Goal: Task Accomplishment & Management: Complete application form

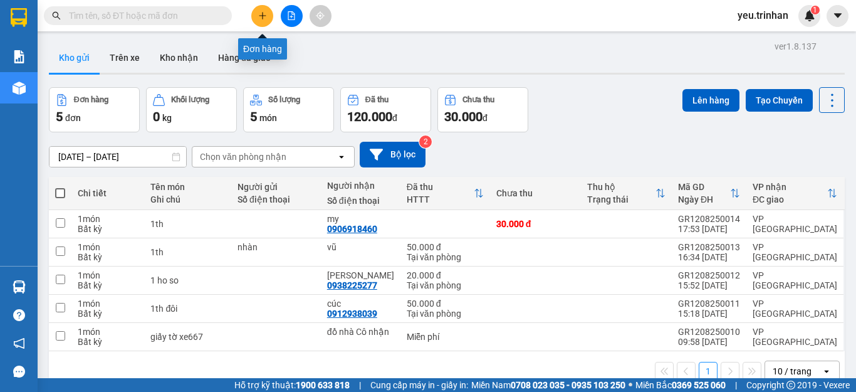
click at [260, 16] on icon "plus" at bounding box center [262, 15] width 7 height 1
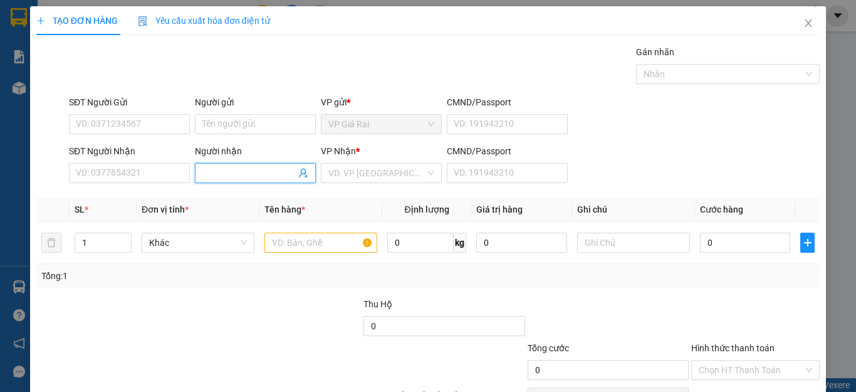
click at [226, 170] on input "Người nhận" at bounding box center [248, 173] width 93 height 14
type input "[PERSON_NAME]"
click at [369, 179] on input "search" at bounding box center [376, 172] width 97 height 19
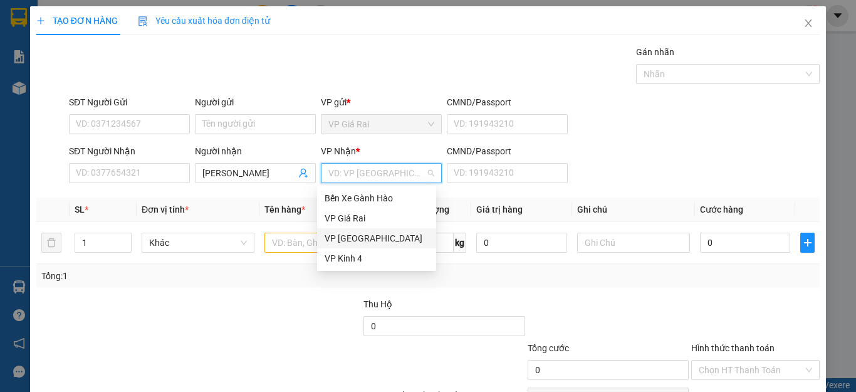
click at [342, 235] on div "VP [GEOGRAPHIC_DATA]" at bounding box center [376, 238] width 104 height 14
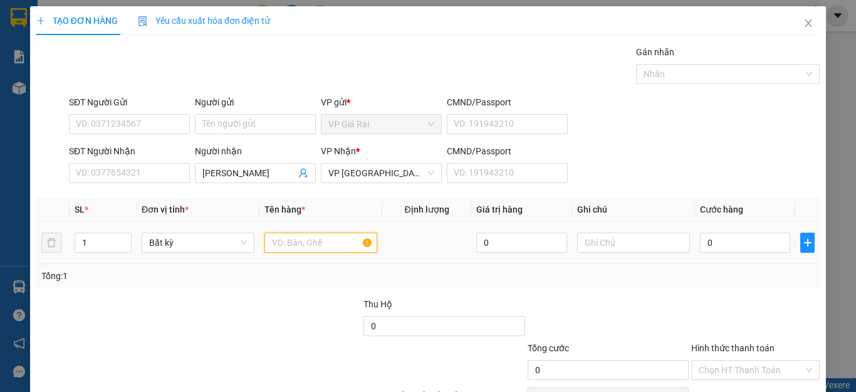
click at [301, 246] on input "text" at bounding box center [320, 242] width 113 height 20
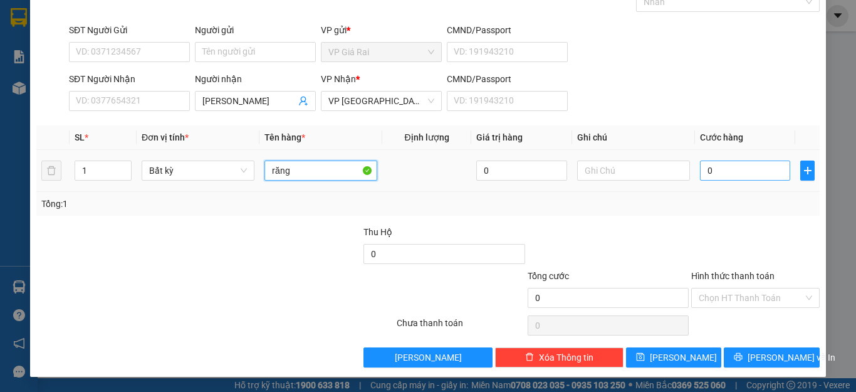
type input "răng"
click at [722, 170] on input "0" at bounding box center [745, 170] width 90 height 20
type input "2"
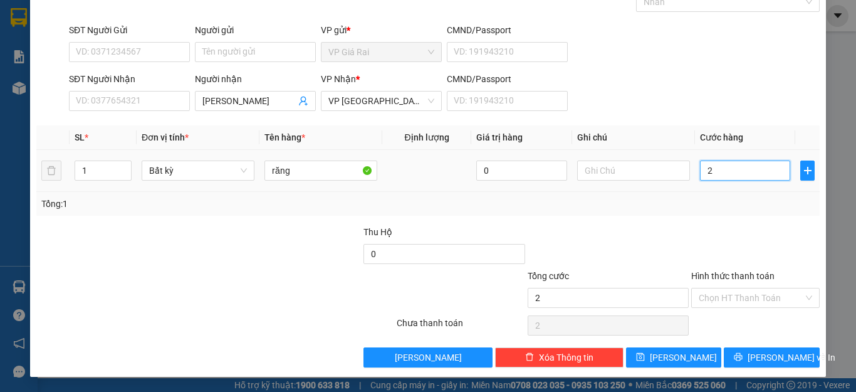
type input "20"
type input "20.000"
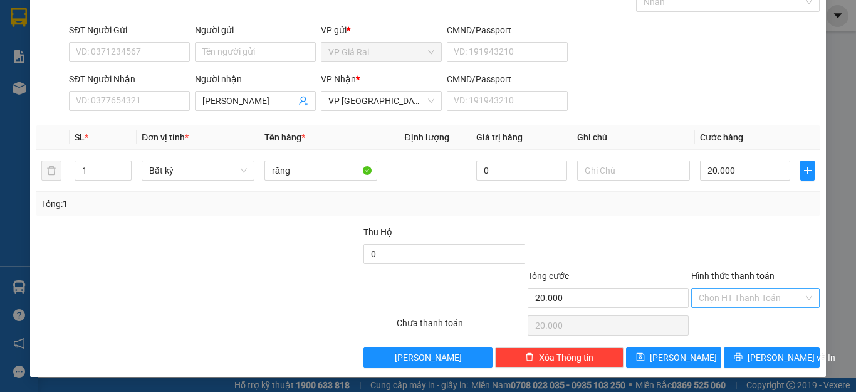
click at [746, 306] on input "Hình thức thanh toán" at bounding box center [750, 297] width 105 height 19
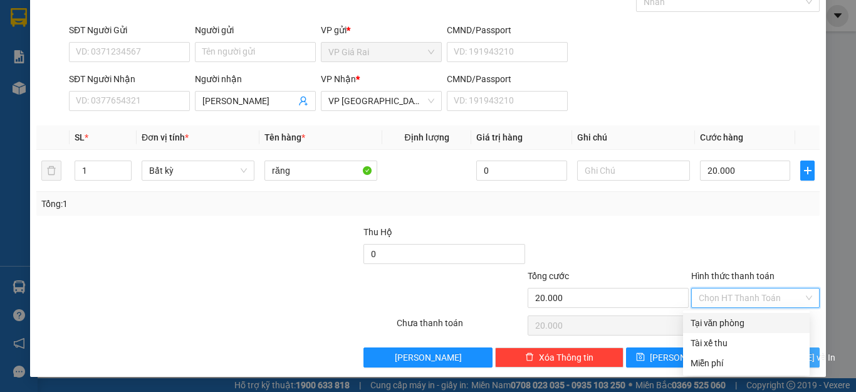
drag, startPoint x: 721, startPoint y: 321, endPoint x: 752, endPoint y: 349, distance: 41.7
click at [725, 325] on div "Tại văn phòng" at bounding box center [746, 323] width 112 height 14
type input "0"
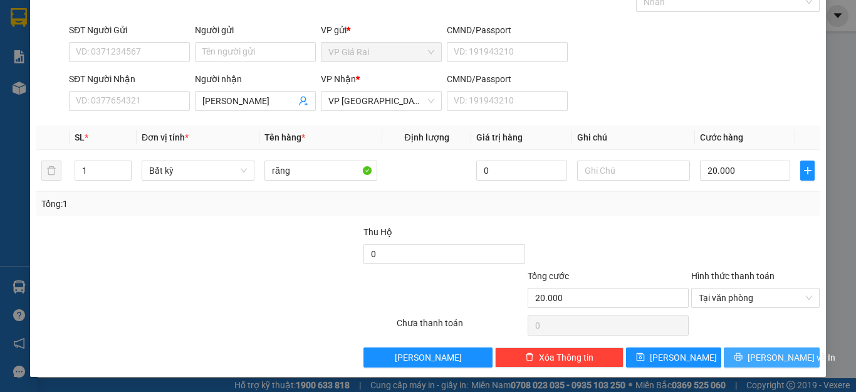
click at [767, 361] on span "[PERSON_NAME] và In" at bounding box center [791, 357] width 88 height 14
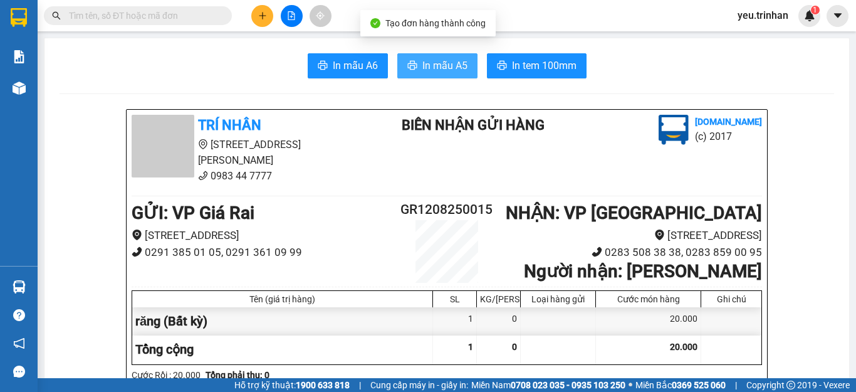
click at [446, 70] on span "In mẫu A5" at bounding box center [444, 66] width 45 height 16
click at [289, 17] on icon "file-add" at bounding box center [291, 15] width 9 height 9
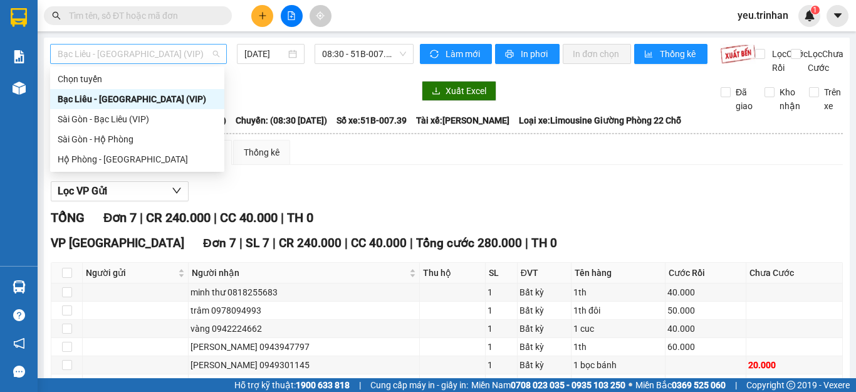
drag, startPoint x: 169, startPoint y: 52, endPoint x: 167, endPoint y: 58, distance: 6.4
click at [169, 52] on span "Bạc Liêu - [GEOGRAPHIC_DATA] (VIP)" at bounding box center [139, 53] width 162 height 19
click at [110, 118] on div "Sài Gòn - Bạc Liêu (VIP)" at bounding box center [137, 119] width 159 height 14
type input "[DATE]"
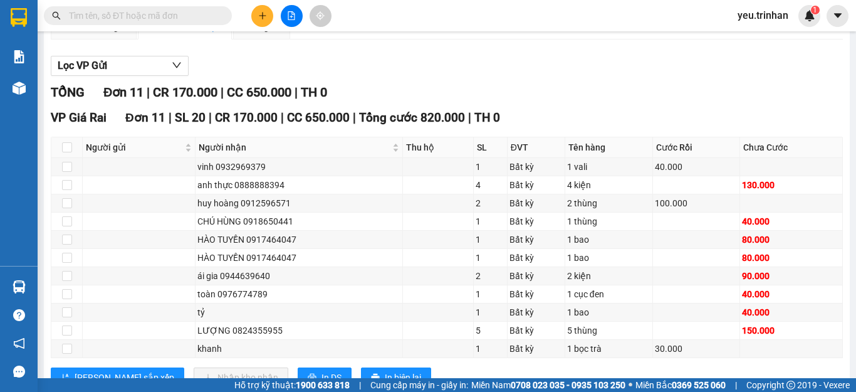
scroll to position [184, 0]
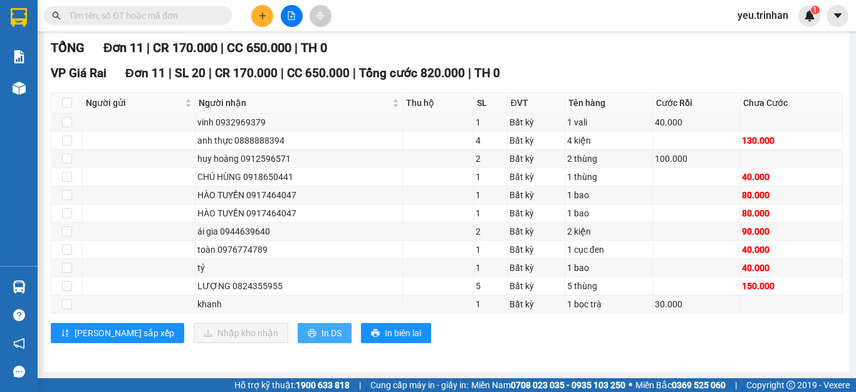
click at [321, 333] on span "In DS" at bounding box center [331, 333] width 20 height 14
click at [259, 13] on icon "plus" at bounding box center [262, 15] width 9 height 9
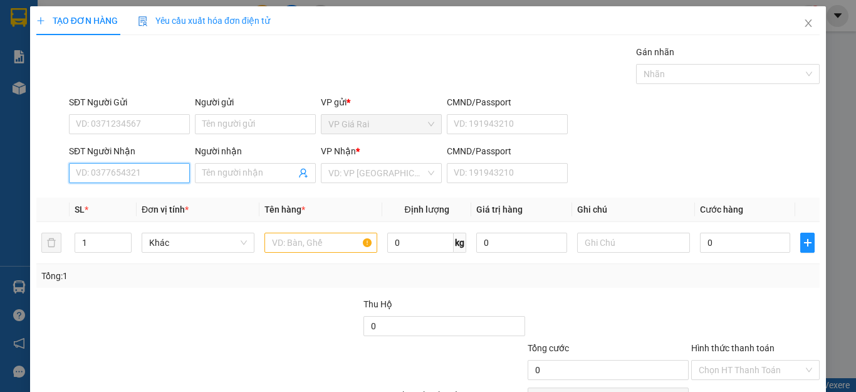
click at [140, 174] on input "SĐT Người Nhận" at bounding box center [129, 173] width 121 height 20
type input "0948435744"
click at [150, 194] on div "0948435744 - [PERSON_NAME]" at bounding box center [137, 198] width 123 height 14
type input "[PERSON_NAME]"
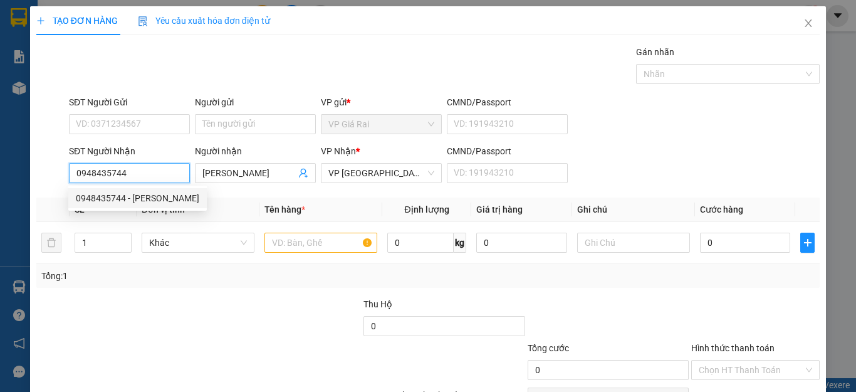
type input "40.000"
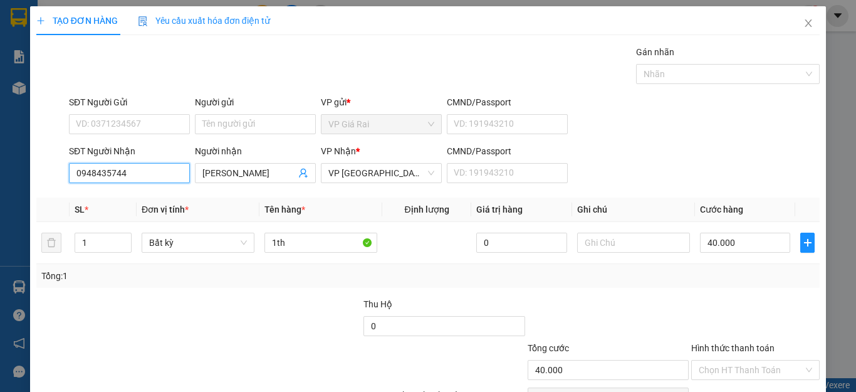
scroll to position [72, 0]
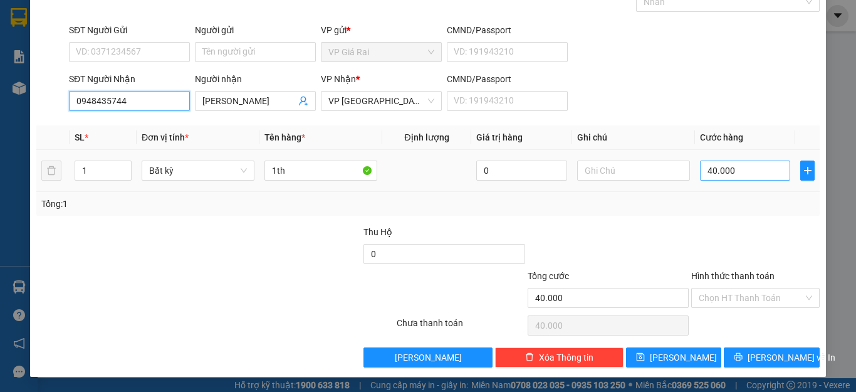
type input "0948435744"
click at [750, 169] on input "40.000" at bounding box center [745, 170] width 90 height 20
type input "6"
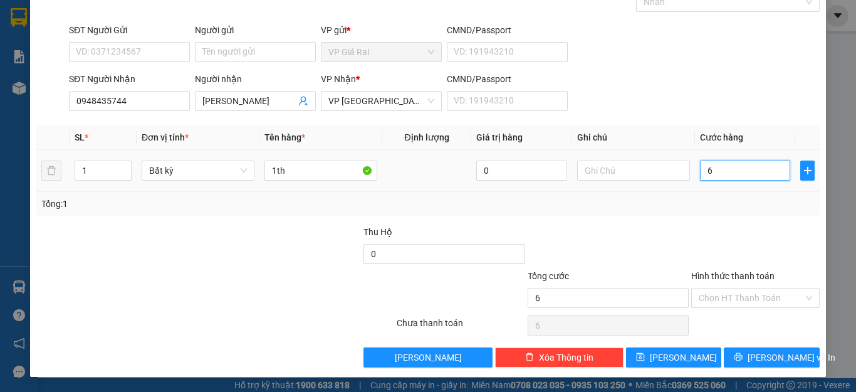
type input "60"
type input "60.000"
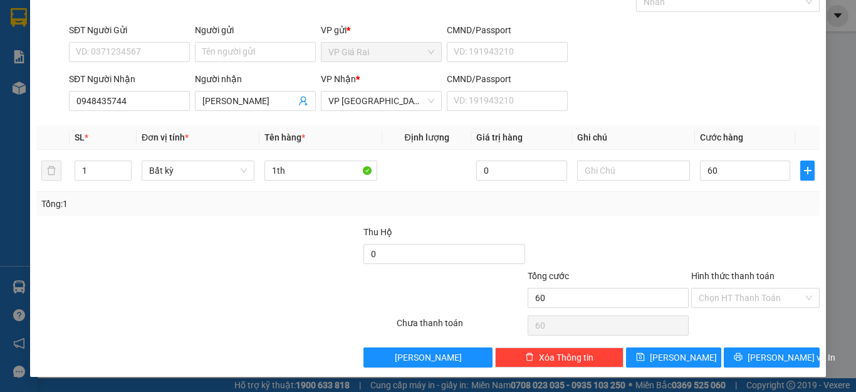
type input "60.000"
click at [720, 222] on div "Transit Pickup Surcharge Ids Transit Deliver Surcharge Ids Transit Deliver Surc…" at bounding box center [427, 170] width 783 height 394
click at [734, 364] on button "[PERSON_NAME] và In" at bounding box center [772, 357] width 96 height 20
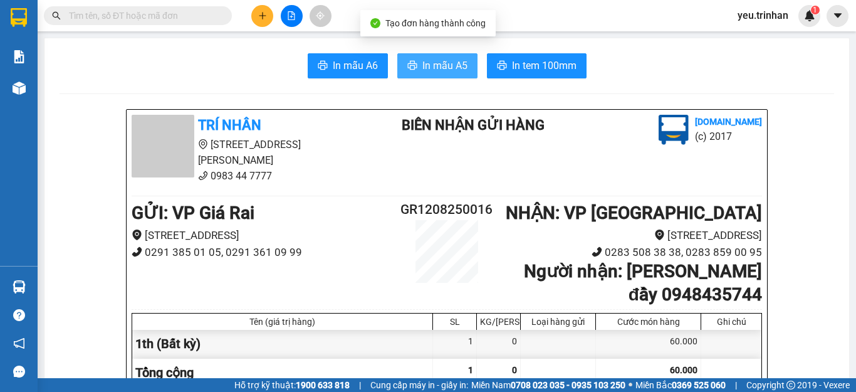
click at [439, 68] on span "In mẫu A5" at bounding box center [444, 66] width 45 height 16
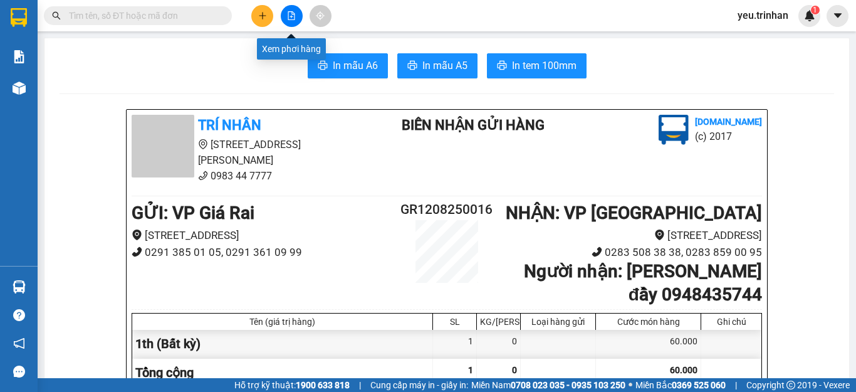
click at [296, 14] on button at bounding box center [292, 16] width 22 height 22
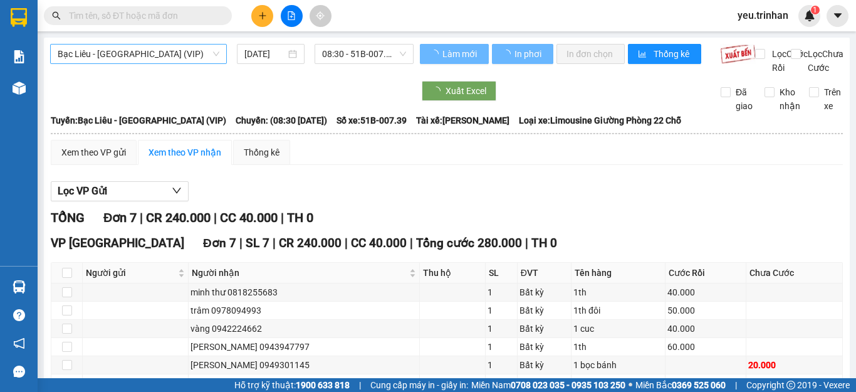
click at [121, 55] on span "Bạc Liêu - [GEOGRAPHIC_DATA] (VIP)" at bounding box center [139, 53] width 162 height 19
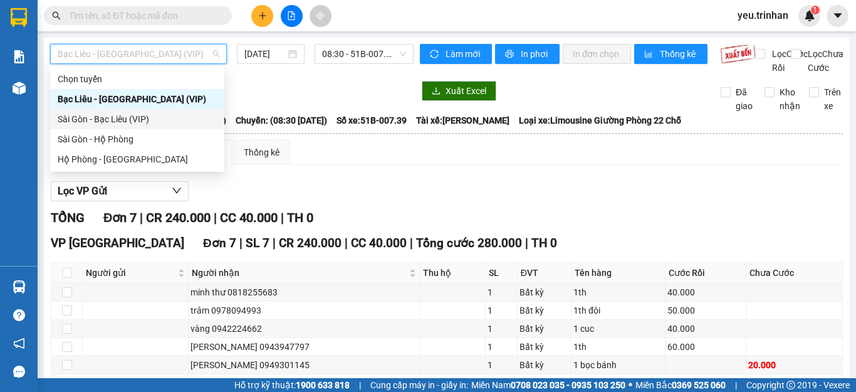
click at [90, 120] on div "Sài Gòn - Bạc Liêu (VIP)" at bounding box center [137, 119] width 159 height 14
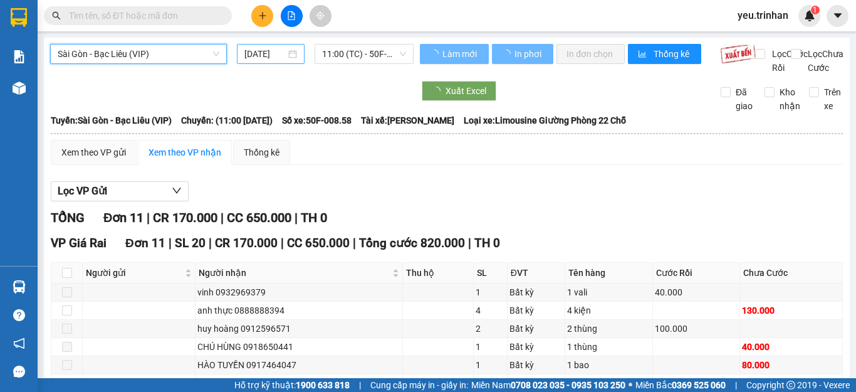
click at [263, 53] on input "[DATE]" at bounding box center [264, 54] width 41 height 14
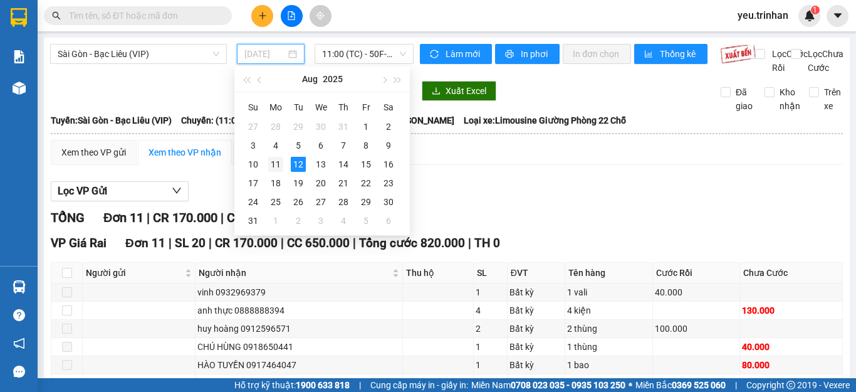
click at [276, 167] on div "11" at bounding box center [275, 164] width 15 height 15
type input "[DATE]"
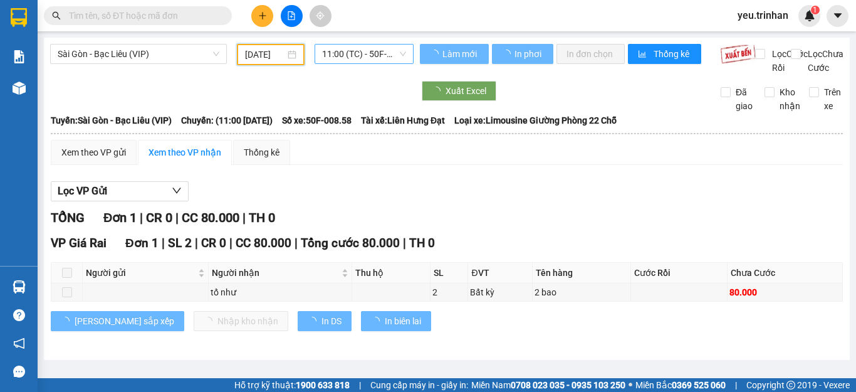
click at [351, 52] on span "11:00 (TC) - 50F-008.58" at bounding box center [364, 53] width 84 height 19
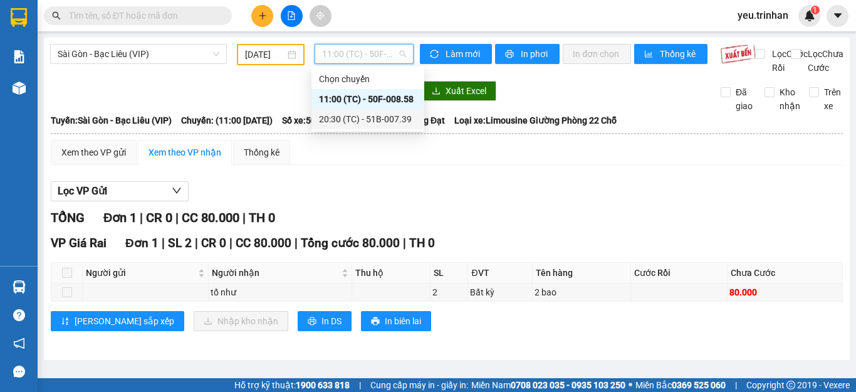
click at [336, 121] on div "20:30 (TC) - 51B-007.39" at bounding box center [368, 119] width 98 height 14
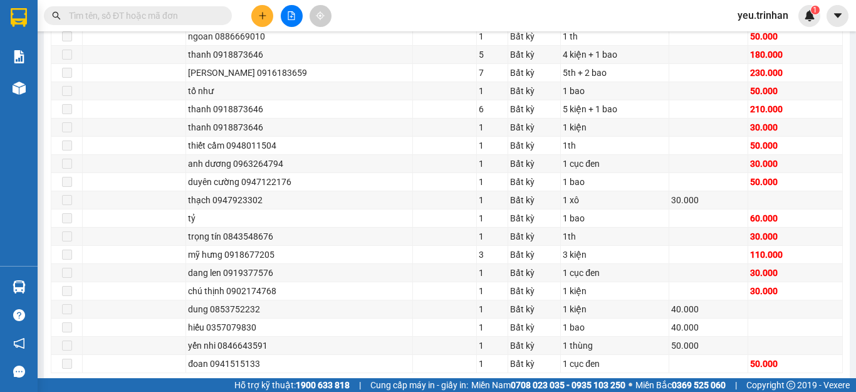
scroll to position [1128, 0]
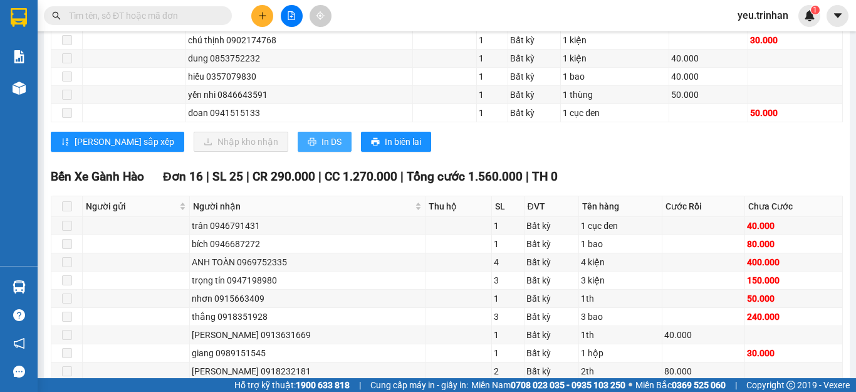
click at [308, 146] on icon "printer" at bounding box center [312, 142] width 8 height 8
click at [308, 146] on icon "printer" at bounding box center [312, 141] width 9 height 9
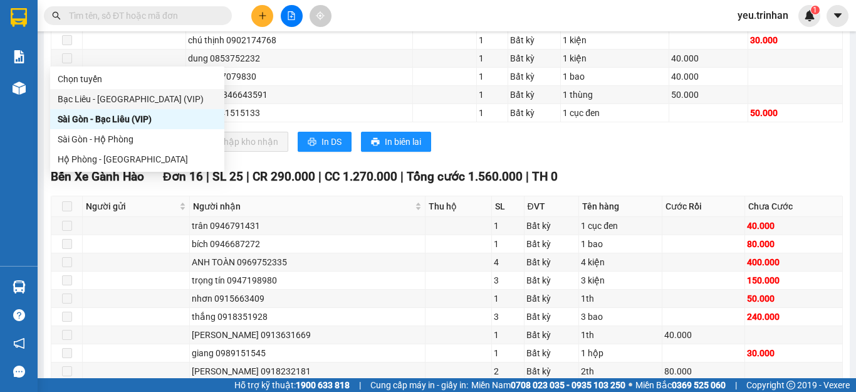
click at [100, 100] on div "Bạc Liêu - [GEOGRAPHIC_DATA] (VIP)" at bounding box center [137, 99] width 159 height 14
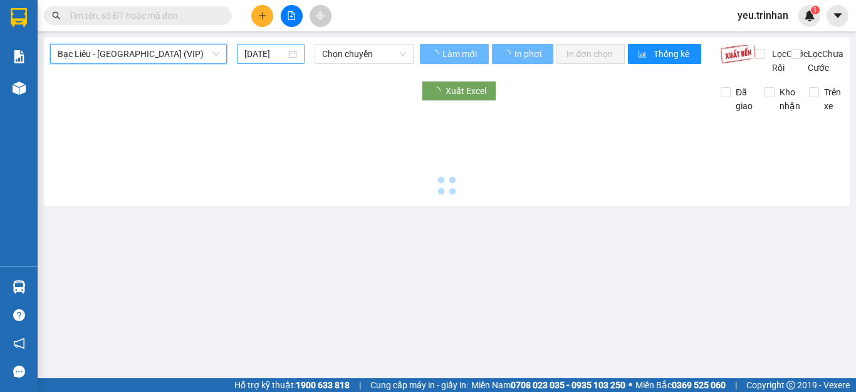
click at [264, 53] on input "[DATE]" at bounding box center [264, 54] width 41 height 14
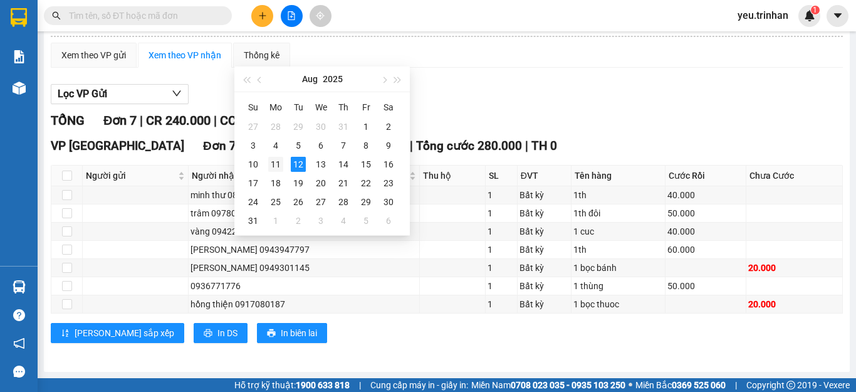
click at [279, 160] on div "11" at bounding box center [275, 164] width 15 height 15
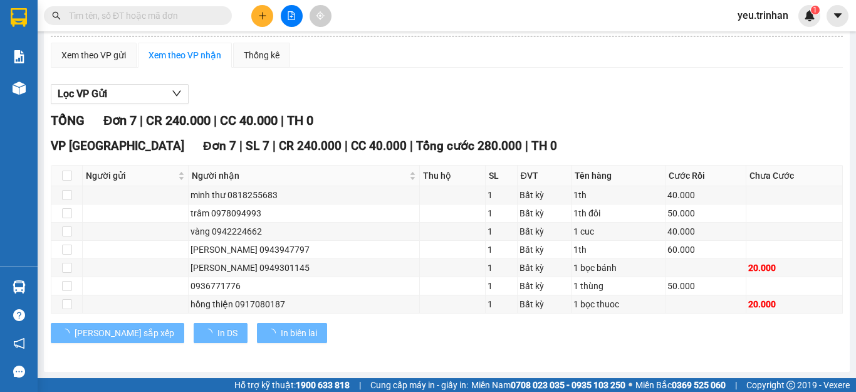
type input "[DATE]"
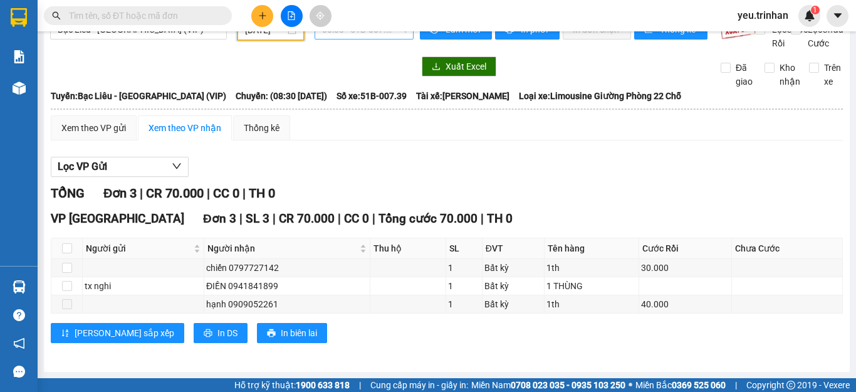
drag, startPoint x: 390, startPoint y: 53, endPoint x: 386, endPoint y: 108, distance: 55.3
click at [390, 39] on span "08:30 - 51B-007.39" at bounding box center [364, 29] width 84 height 19
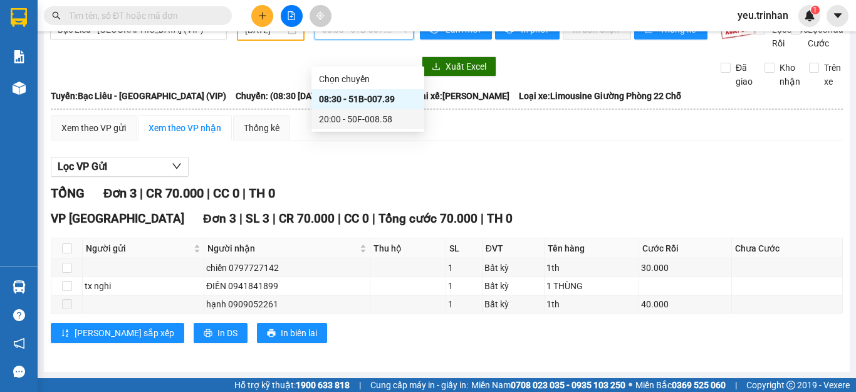
click at [351, 120] on div "20:00 - 50F-008.58" at bounding box center [368, 119] width 98 height 14
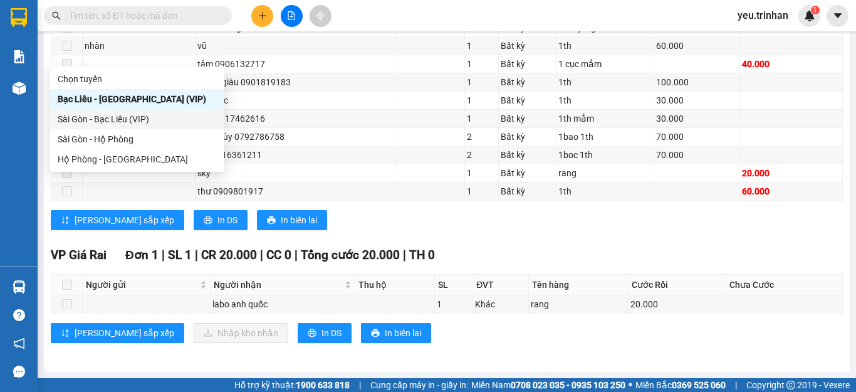
click at [105, 120] on div "Sài Gòn - Bạc Liêu (VIP)" at bounding box center [137, 119] width 159 height 14
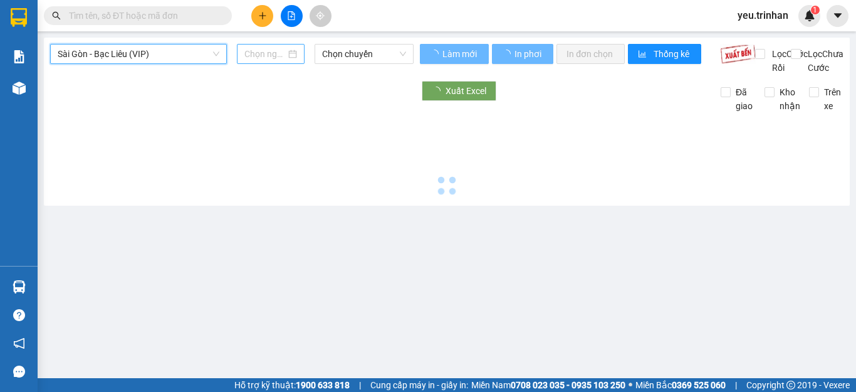
click at [256, 49] on input at bounding box center [264, 54] width 41 height 14
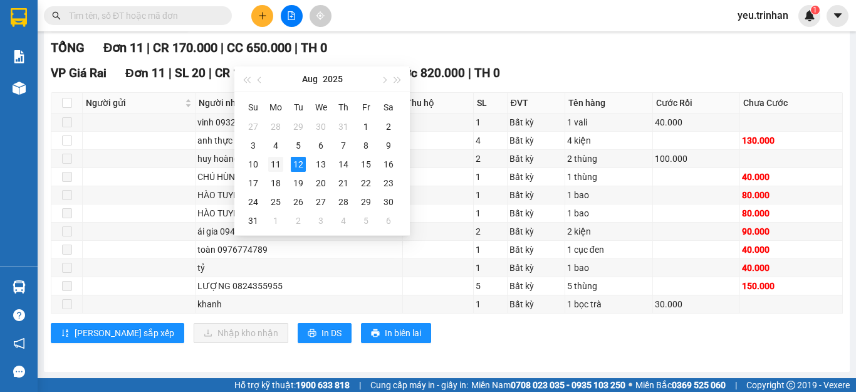
click at [275, 167] on div "11" at bounding box center [275, 164] width 15 height 15
type input "[DATE]"
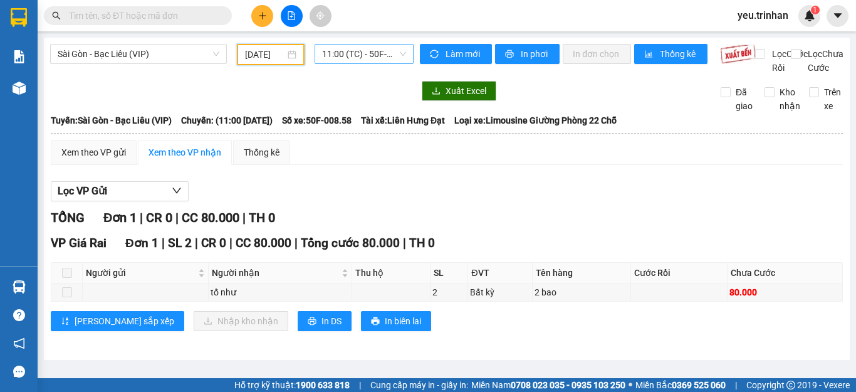
click at [385, 44] on span "11:00 (TC) - 50F-008.58" at bounding box center [364, 53] width 84 height 19
click at [247, 17] on div at bounding box center [291, 16] width 94 height 22
click at [256, 16] on button at bounding box center [262, 16] width 22 height 22
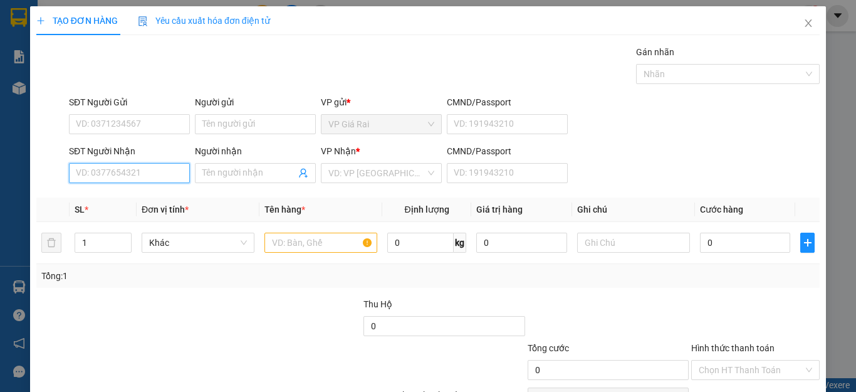
click at [116, 171] on input "SĐT Người Nhận" at bounding box center [129, 173] width 121 height 20
drag, startPoint x: 118, startPoint y: 177, endPoint x: 103, endPoint y: 181, distance: 15.5
click at [103, 181] on input "090703773" at bounding box center [129, 173] width 121 height 20
type input "0907057735"
click at [144, 197] on div "0907057735 - [PERSON_NAME]" at bounding box center [137, 198] width 123 height 14
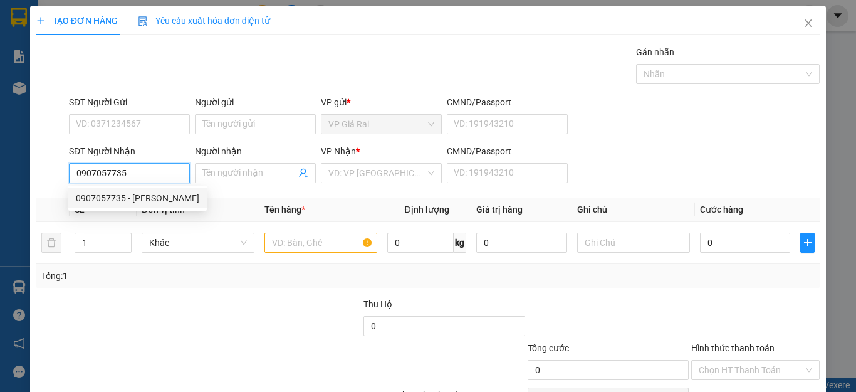
type input "hải đăng"
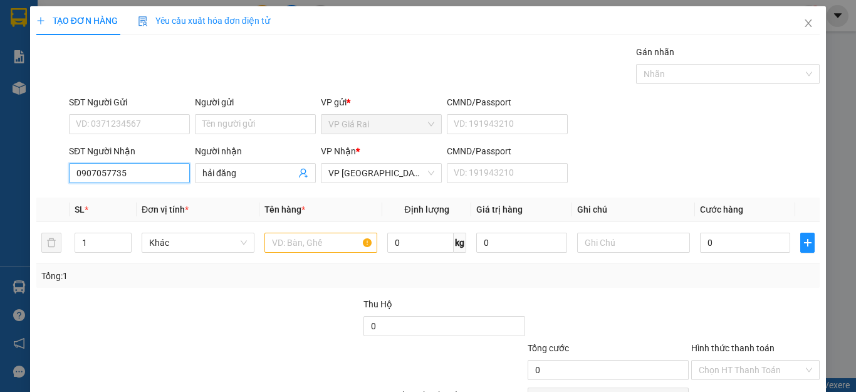
type input "40.000"
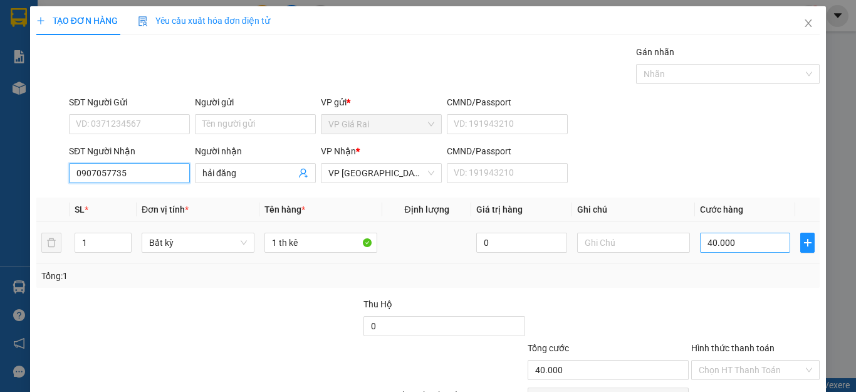
type input "0907057735"
click at [723, 251] on input "40.000" at bounding box center [745, 242] width 90 height 20
type input "8"
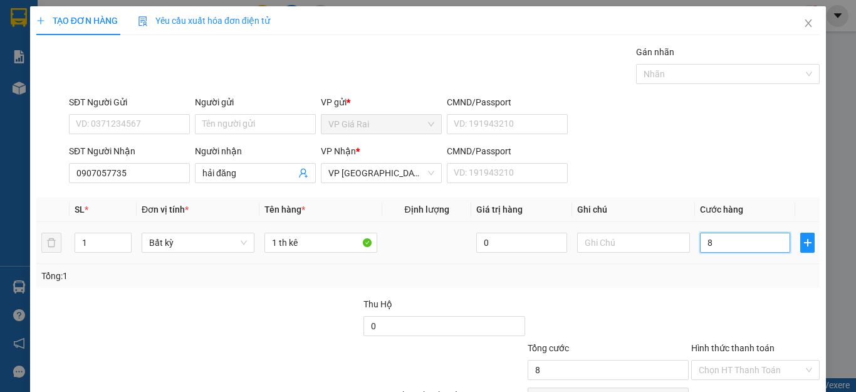
type input "80"
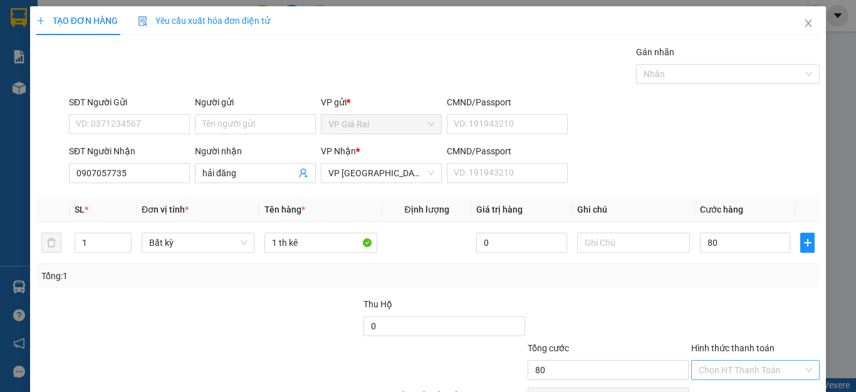
type input "80.000"
click at [729, 360] on input "Hình thức thanh toán" at bounding box center [750, 369] width 105 height 19
click at [719, 388] on div "Tại văn phòng" at bounding box center [746, 395] width 112 height 14
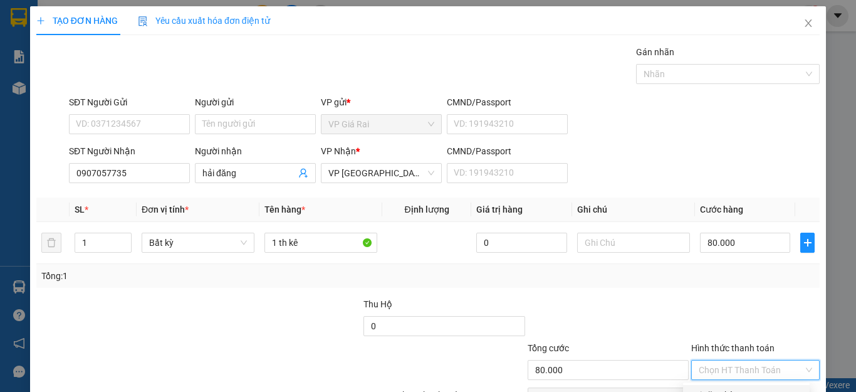
type input "0"
click at [739, 232] on input "80.000" at bounding box center [745, 242] width 90 height 20
click at [705, 217] on div "Transit Pickup Surcharge Ids Transit Deliver Surcharge Ids Transit Deliver Surc…" at bounding box center [427, 242] width 783 height 394
